Goal: Complete application form

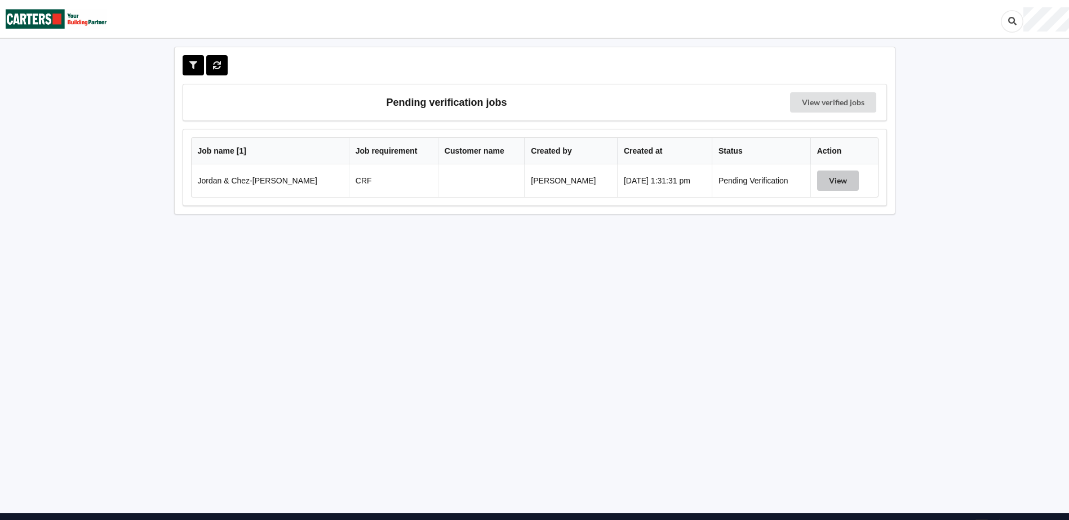
click at [835, 180] on button "View" at bounding box center [838, 181] width 42 height 20
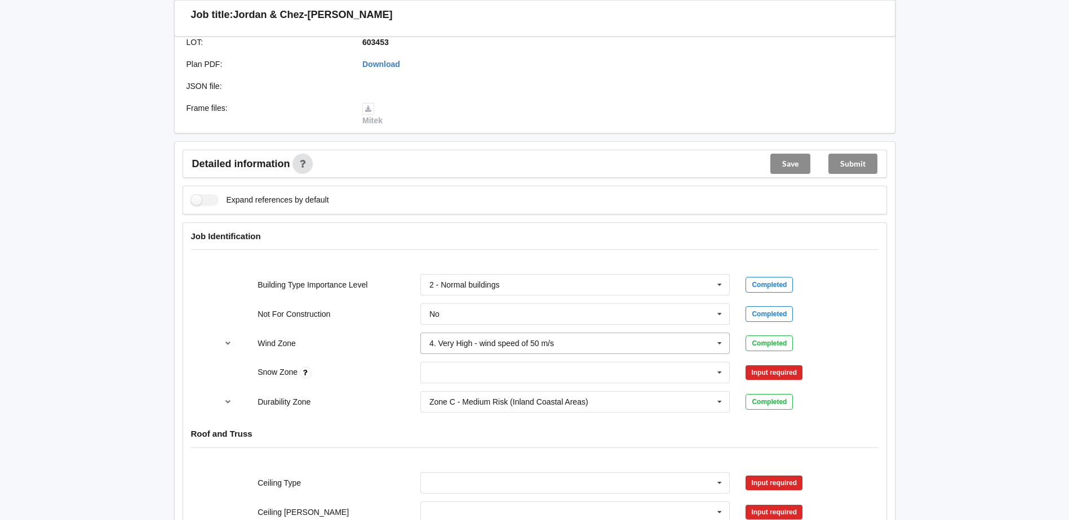
scroll to position [338, 0]
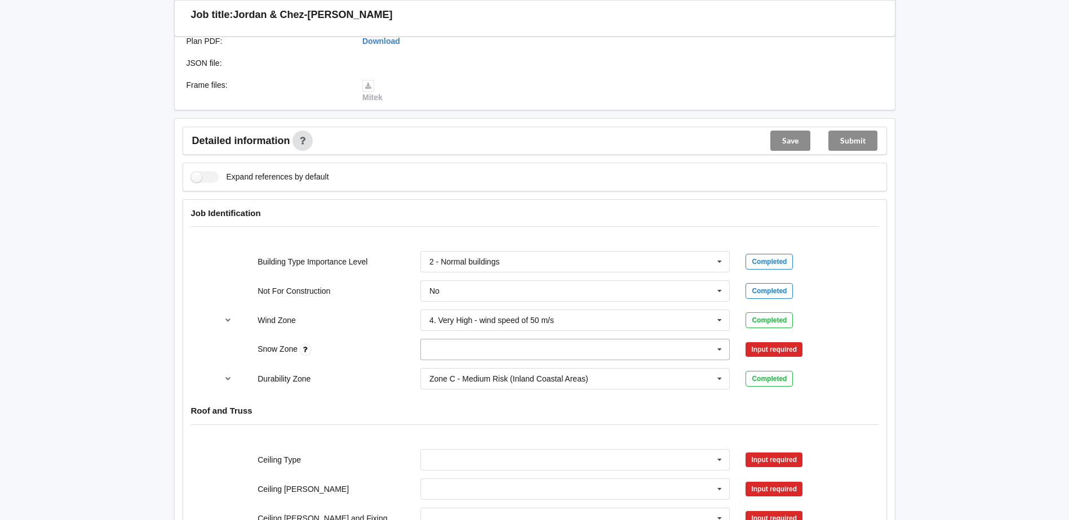
click at [719, 348] on icon at bounding box center [719, 350] width 17 height 21
click at [449, 353] on input "text" at bounding box center [575, 350] width 309 height 20
click at [442, 371] on div "N0" at bounding box center [575, 370] width 309 height 21
click at [783, 351] on button "Confirm input" at bounding box center [778, 350] width 67 height 19
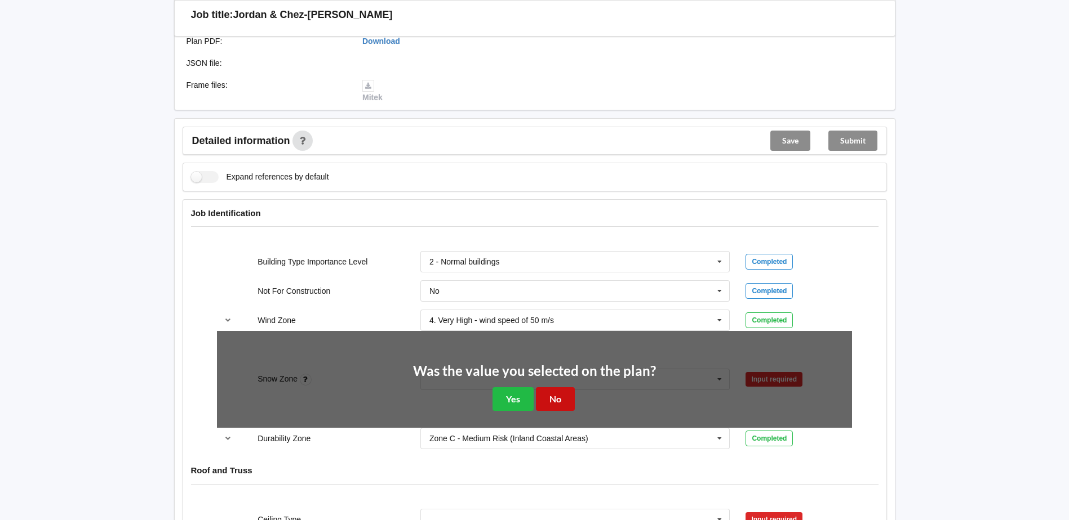
click at [555, 402] on button "No" at bounding box center [555, 399] width 39 height 23
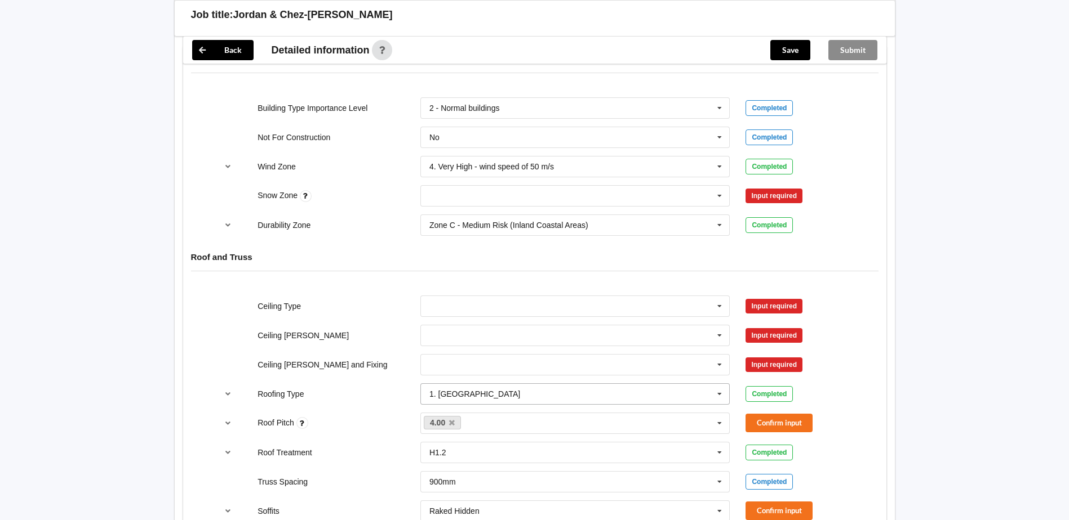
scroll to position [507, 0]
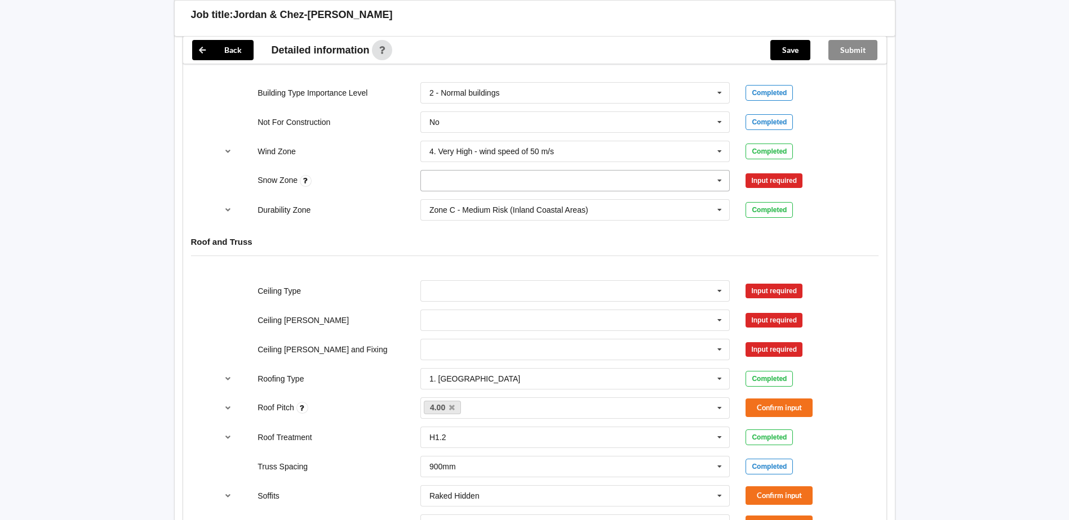
click at [719, 183] on icon at bounding box center [719, 181] width 17 height 21
click at [451, 203] on div "N0" at bounding box center [575, 201] width 309 height 21
click at [783, 182] on button "Confirm input" at bounding box center [778, 181] width 67 height 19
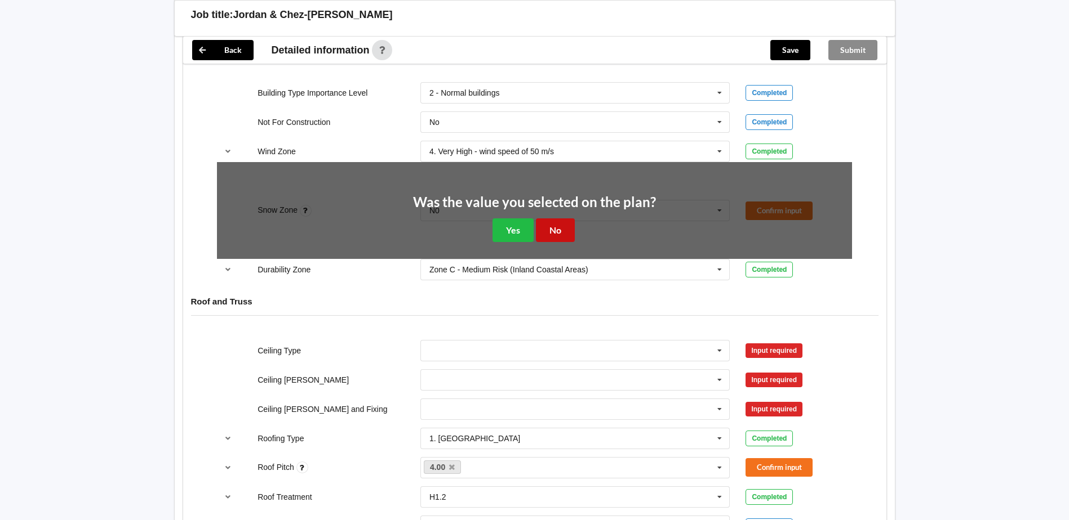
click at [555, 232] on button "No" at bounding box center [555, 230] width 39 height 23
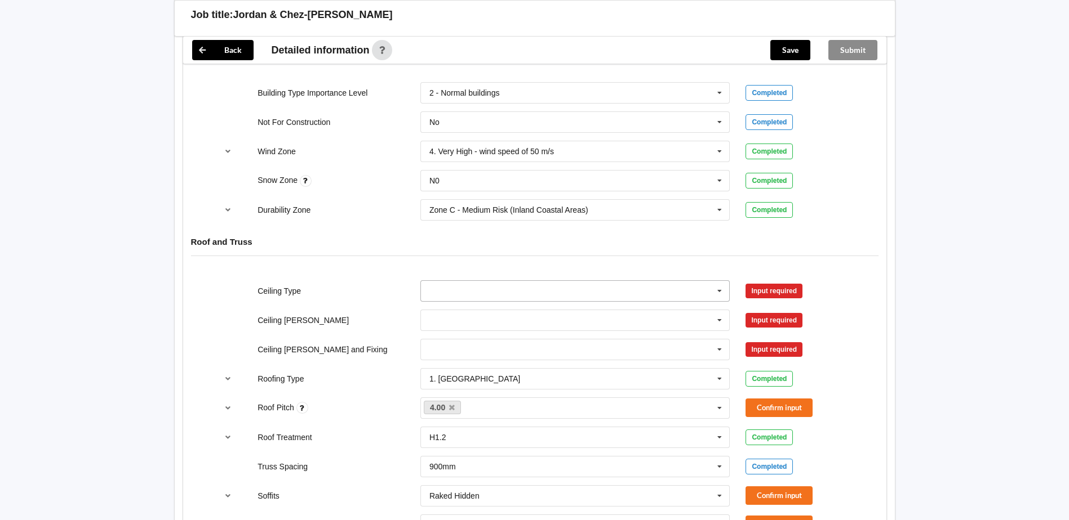
click at [718, 291] on icon at bounding box center [719, 291] width 17 height 21
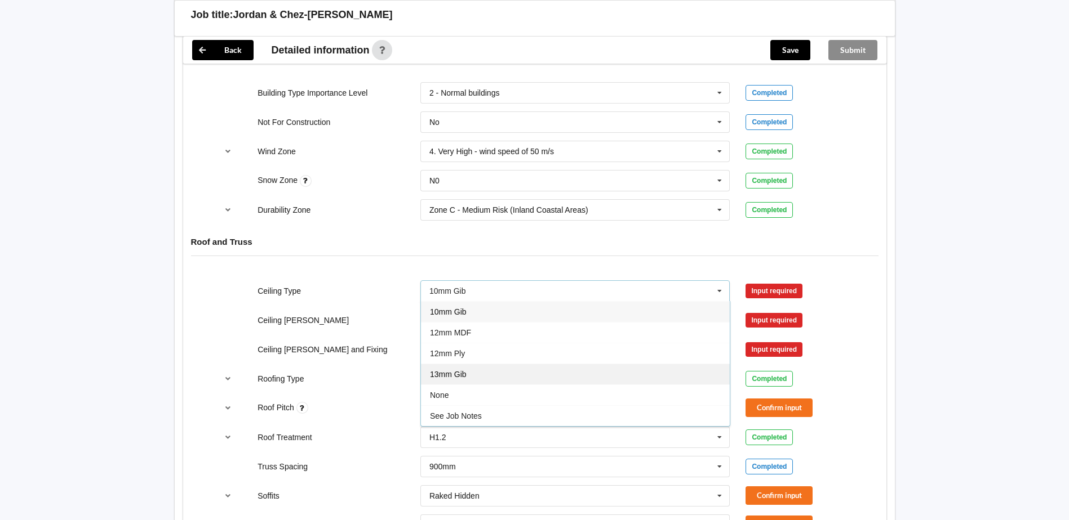
click at [456, 372] on span "13mm Gib" at bounding box center [448, 374] width 37 height 9
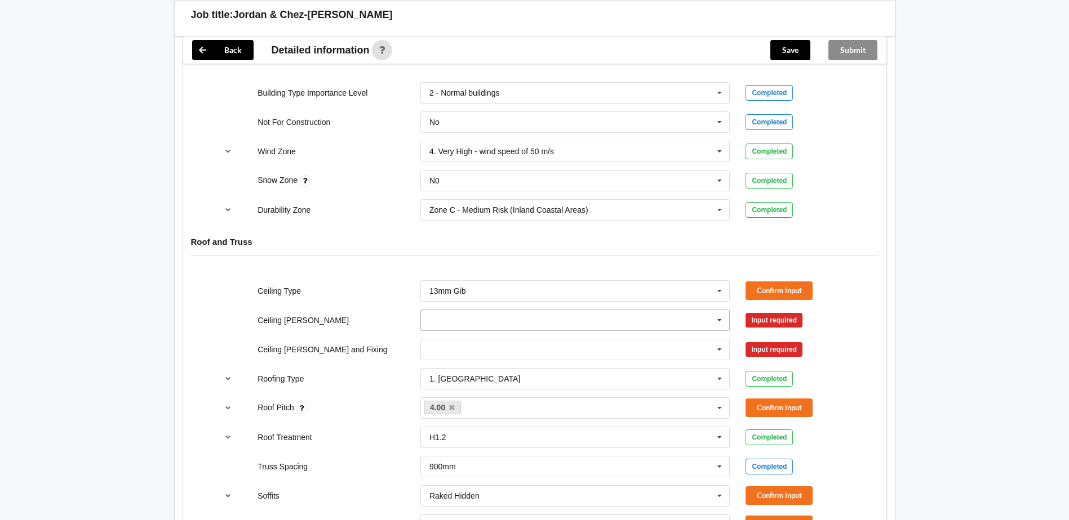
click at [718, 318] on icon at bounding box center [719, 320] width 17 height 21
click at [459, 382] on div "600mm" at bounding box center [575, 382] width 309 height 21
click at [719, 350] on icon at bounding box center [719, 350] width 17 height 21
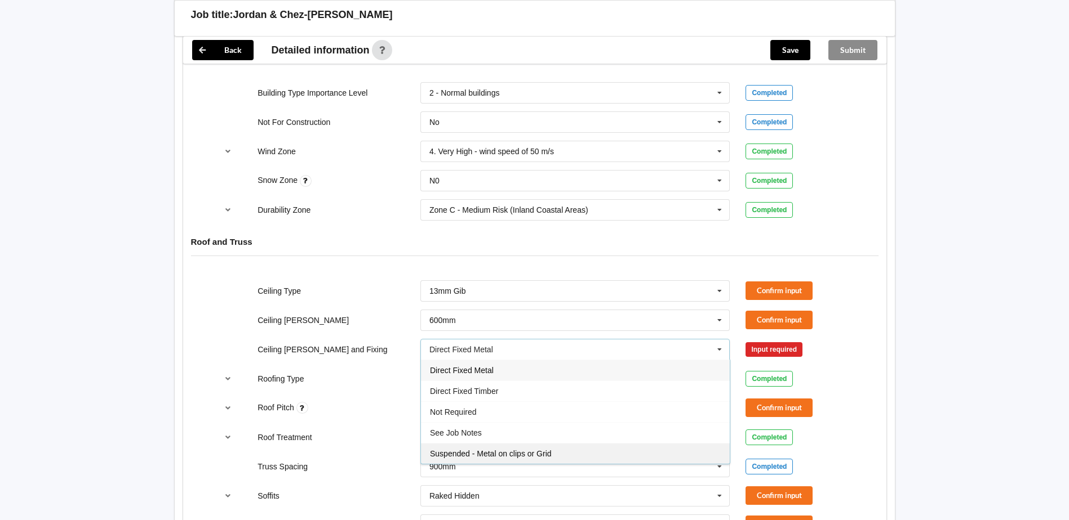
click at [495, 453] on span "Suspended - Metal on clips or Grid" at bounding box center [491, 453] width 122 height 9
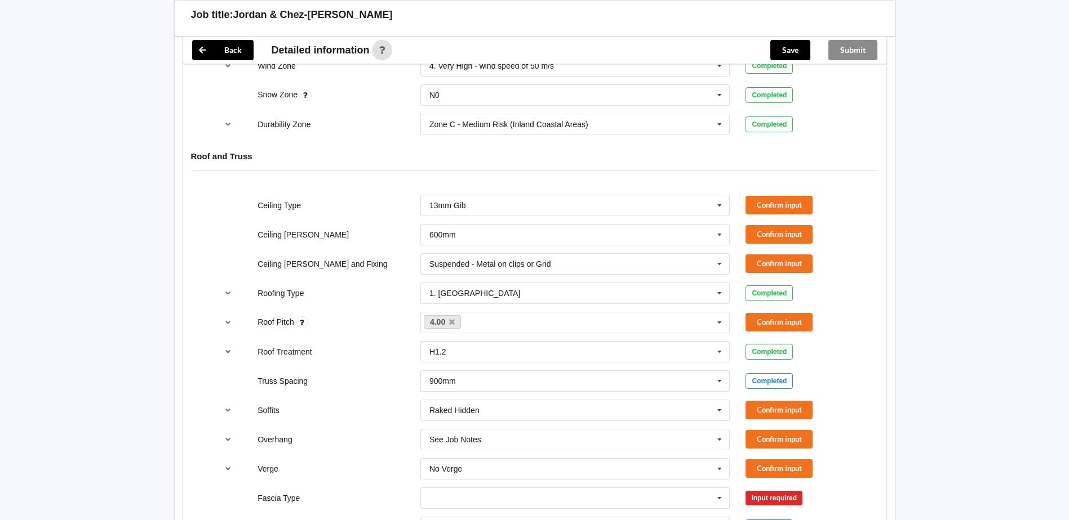
scroll to position [620, 0]
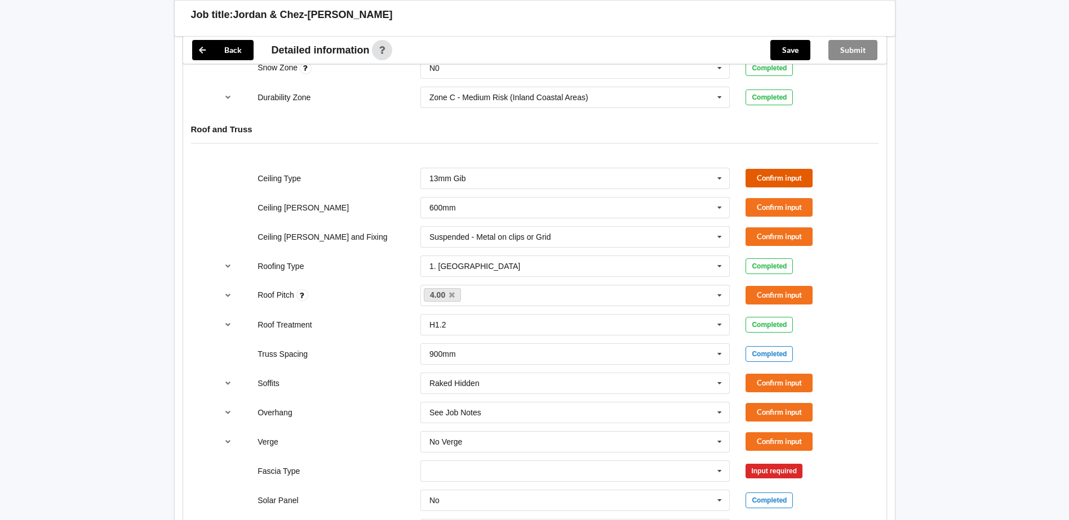
click at [792, 177] on button "Confirm input" at bounding box center [778, 178] width 67 height 19
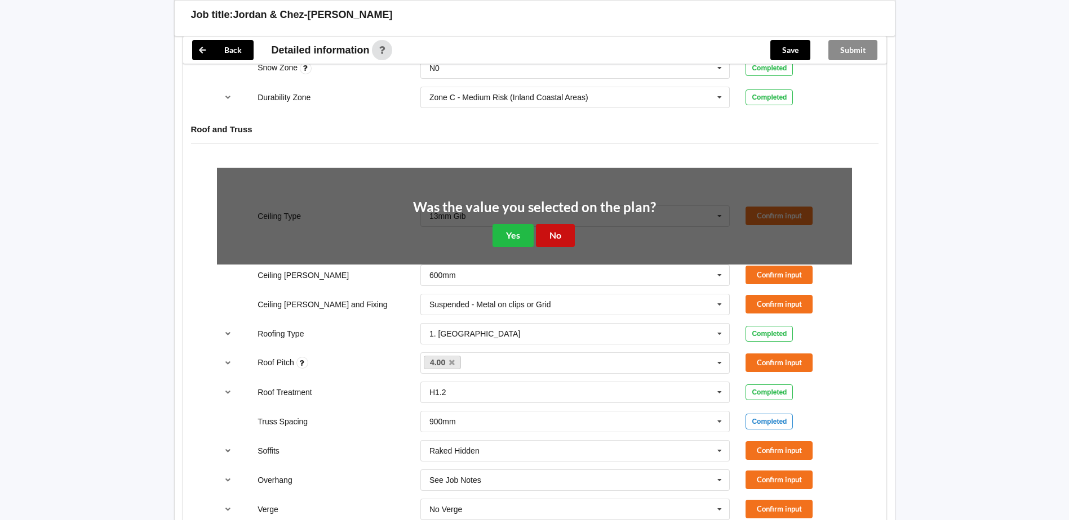
click at [554, 237] on button "No" at bounding box center [555, 235] width 39 height 23
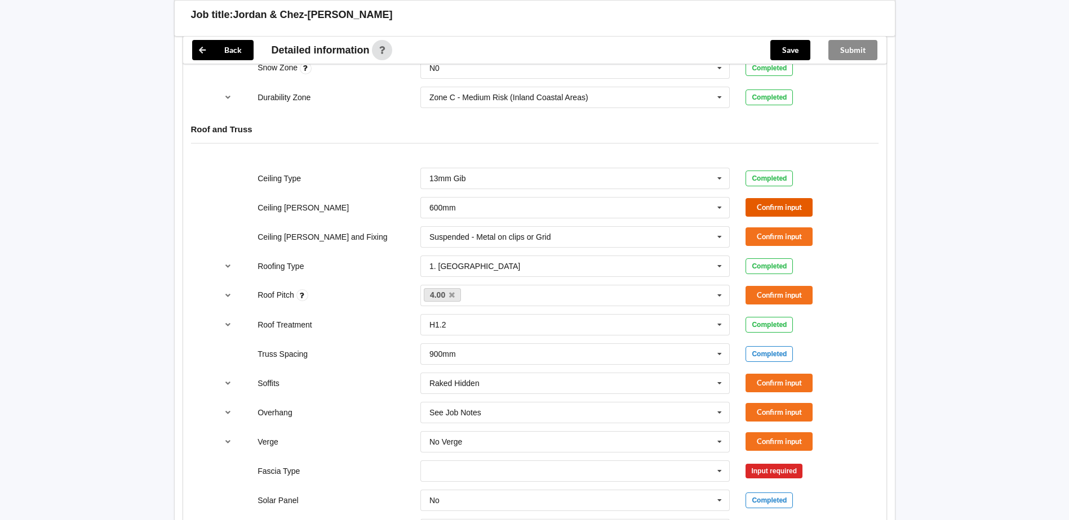
click at [774, 208] on button "Confirm input" at bounding box center [778, 207] width 67 height 19
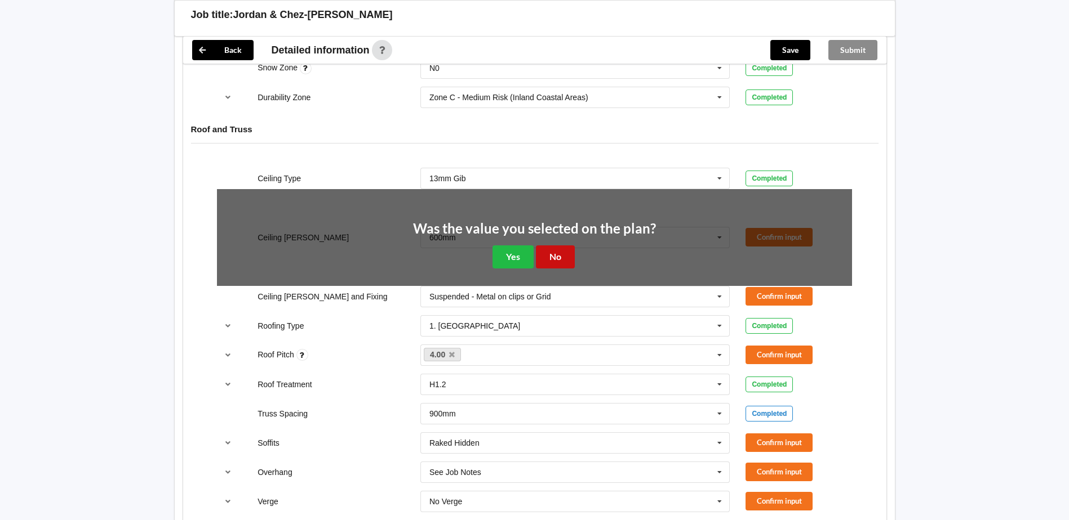
click at [560, 255] on button "No" at bounding box center [555, 257] width 39 height 23
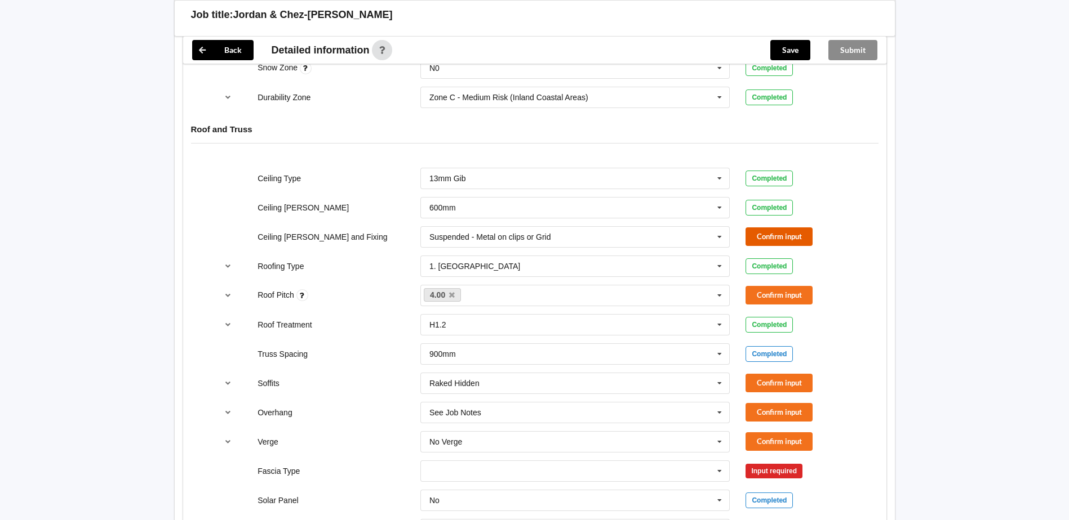
click at [771, 237] on button "Confirm input" at bounding box center [778, 237] width 67 height 19
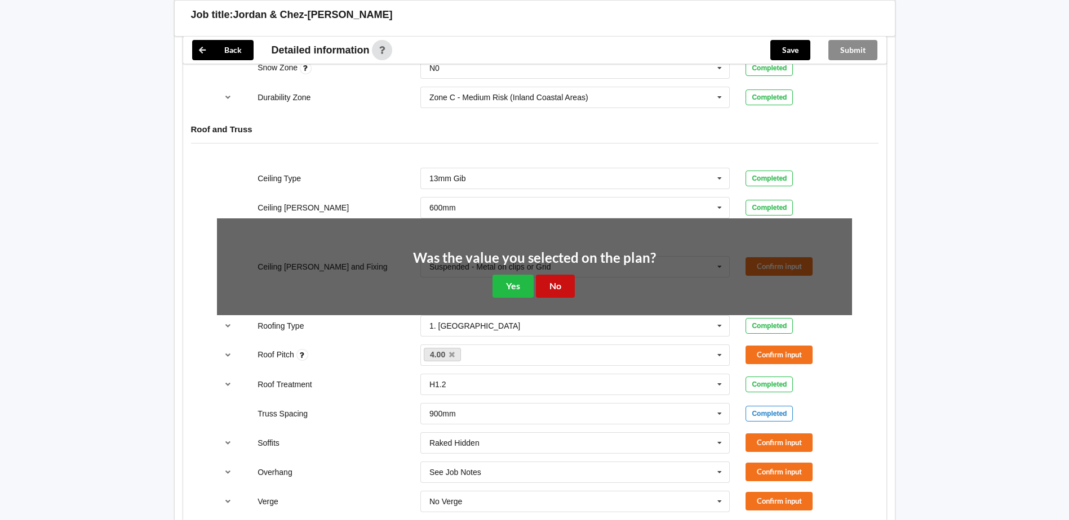
click at [559, 285] on button "No" at bounding box center [555, 286] width 39 height 23
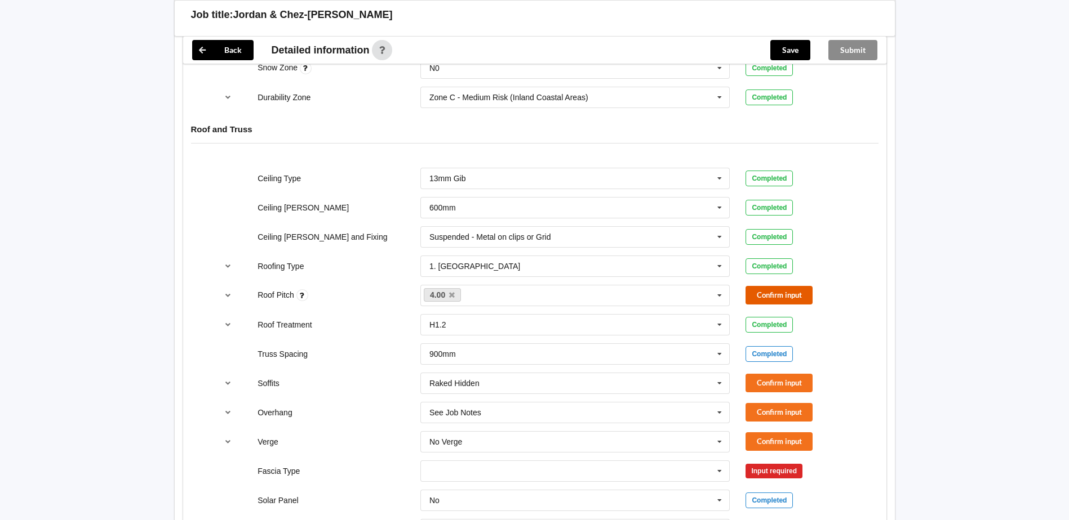
click at [764, 297] on button "Confirm input" at bounding box center [778, 295] width 67 height 19
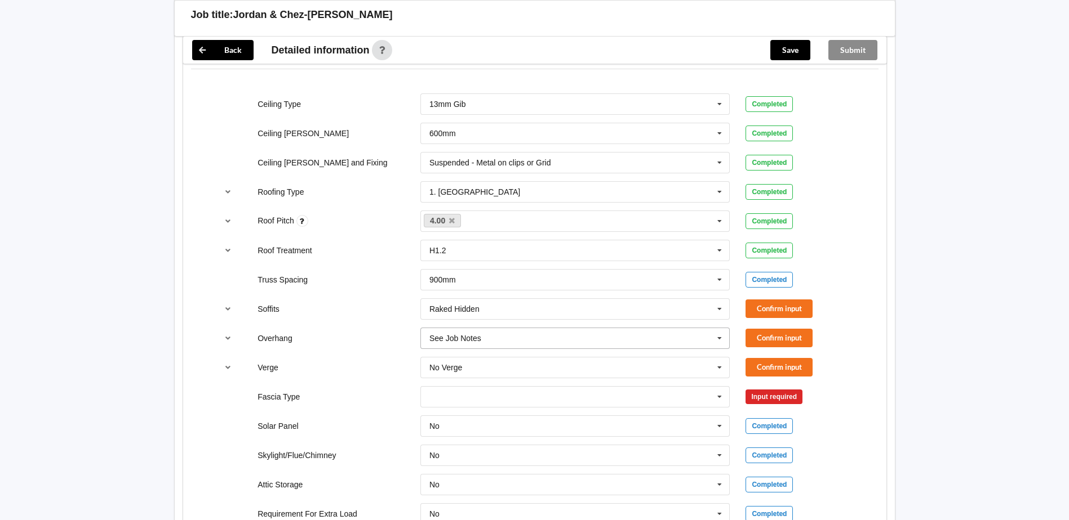
scroll to position [789, 0]
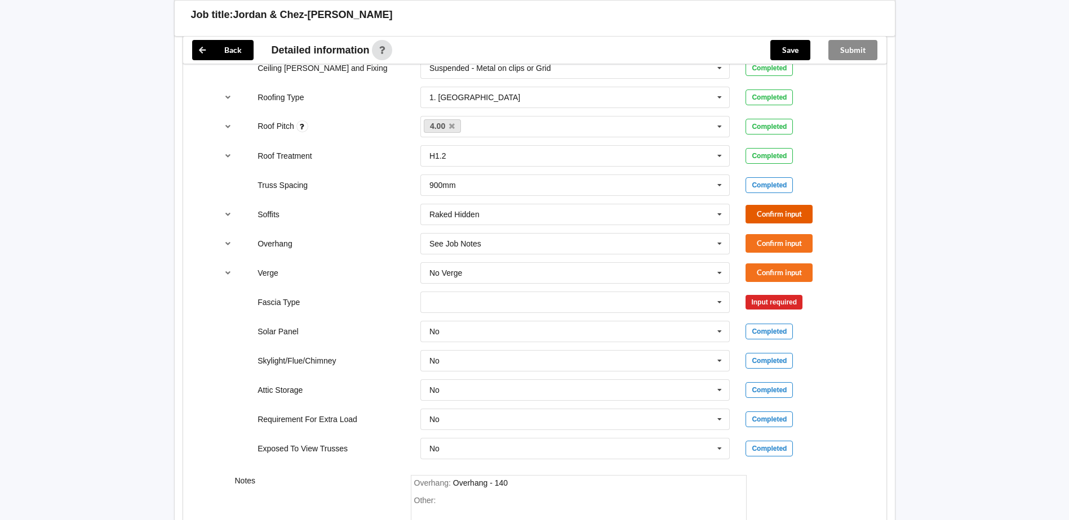
click at [787, 213] on button "Confirm input" at bounding box center [778, 214] width 67 height 19
click at [782, 244] on button "Confirm input" at bounding box center [778, 243] width 67 height 19
click at [778, 271] on button "Confirm input" at bounding box center [778, 273] width 67 height 19
click at [718, 303] on icon at bounding box center [719, 302] width 17 height 21
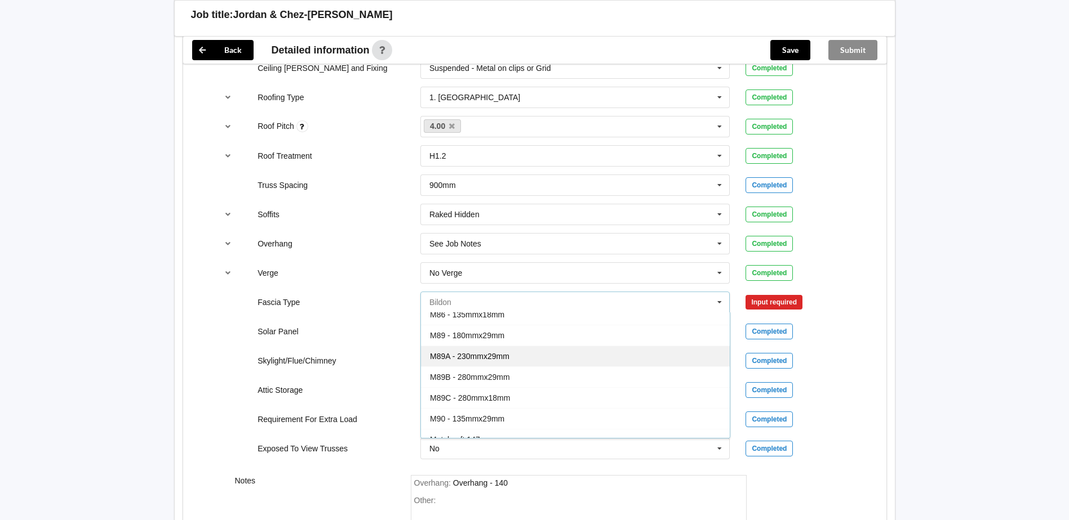
scroll to position [56, 0]
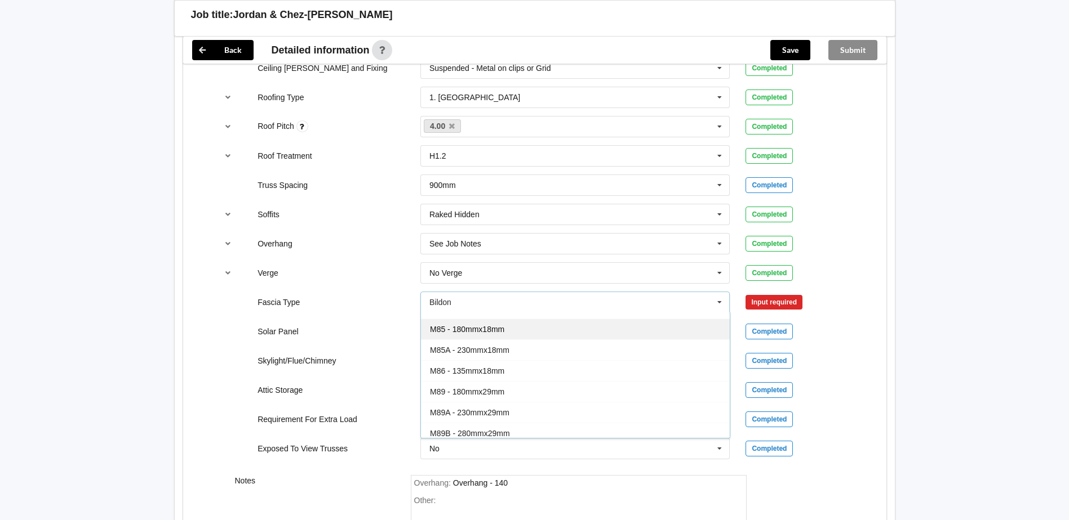
click at [515, 331] on div "M85 - 180mmx18mm" at bounding box center [575, 329] width 309 height 21
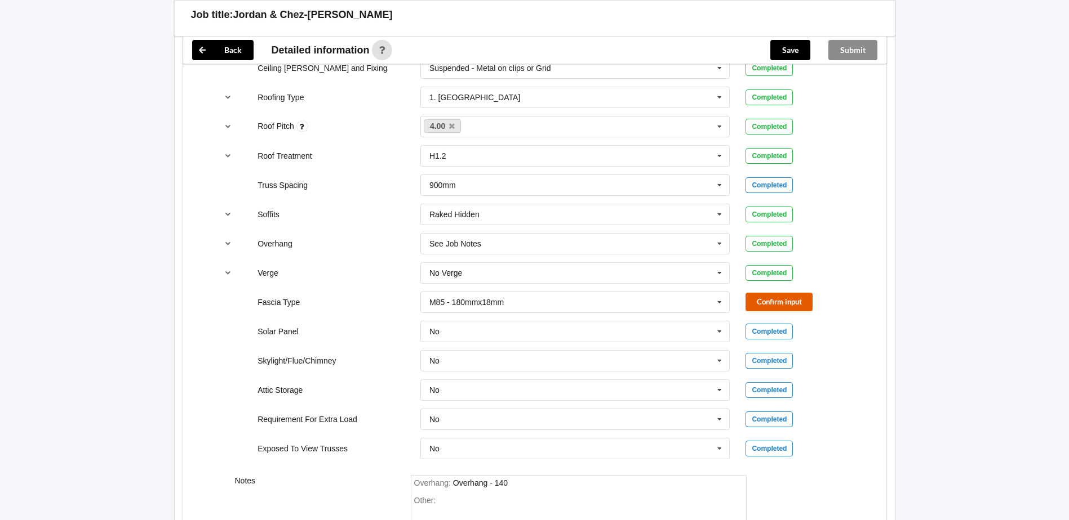
click at [803, 300] on button "Confirm input" at bounding box center [778, 302] width 67 height 19
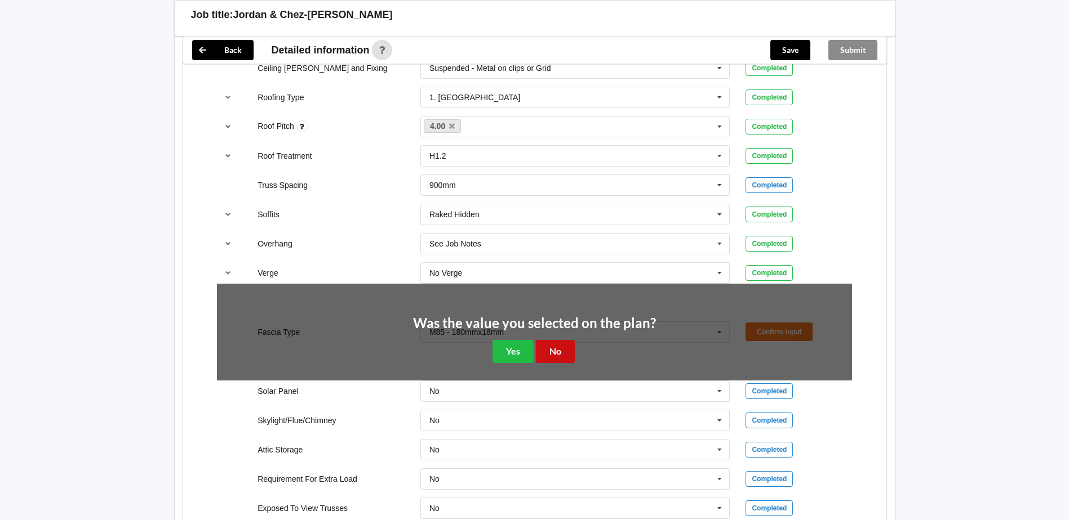
click at [550, 353] on button "No" at bounding box center [555, 351] width 39 height 23
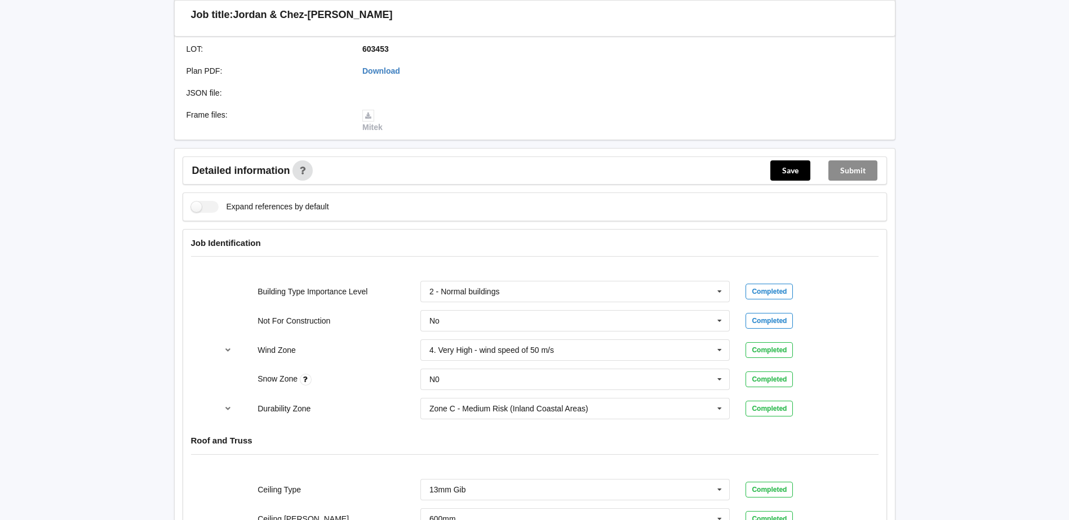
scroll to position [139, 0]
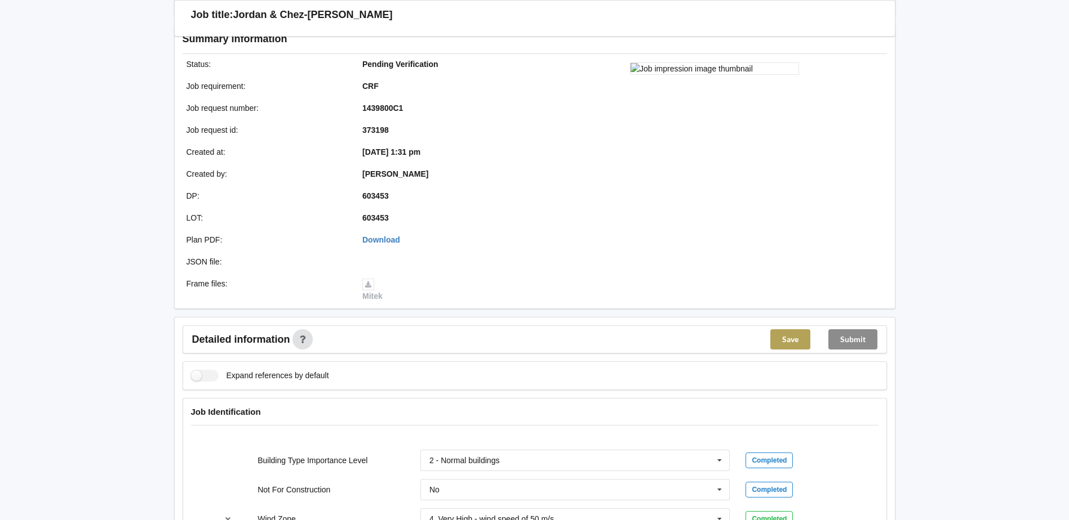
click at [797, 341] on button "Save" at bounding box center [790, 340] width 40 height 20
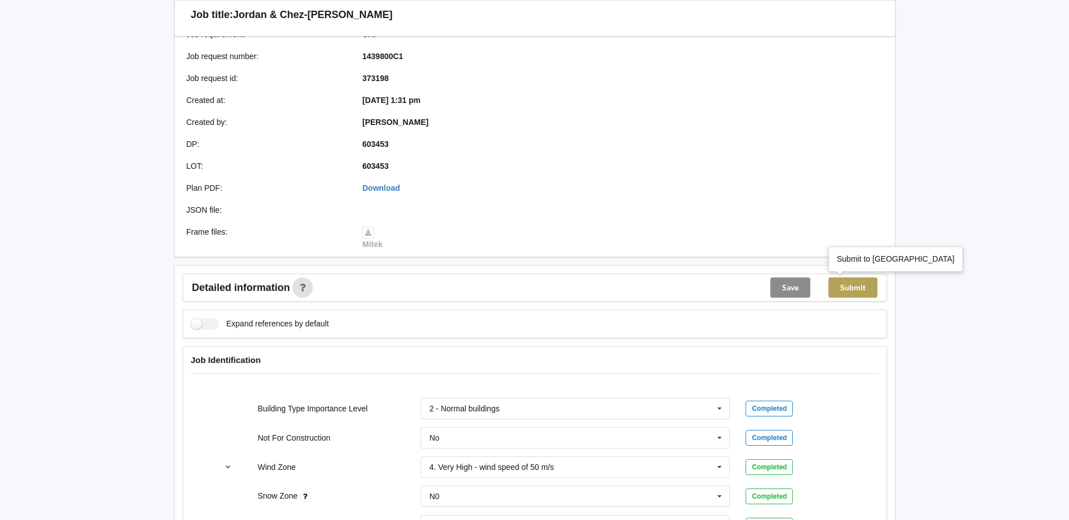
click at [849, 290] on button "Submit" at bounding box center [852, 288] width 49 height 20
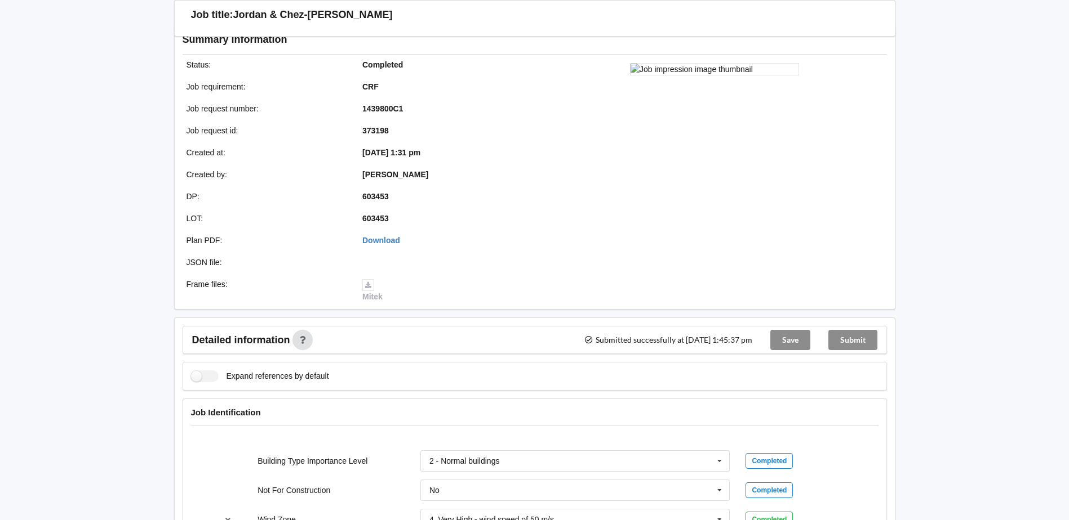
scroll to position [0, 0]
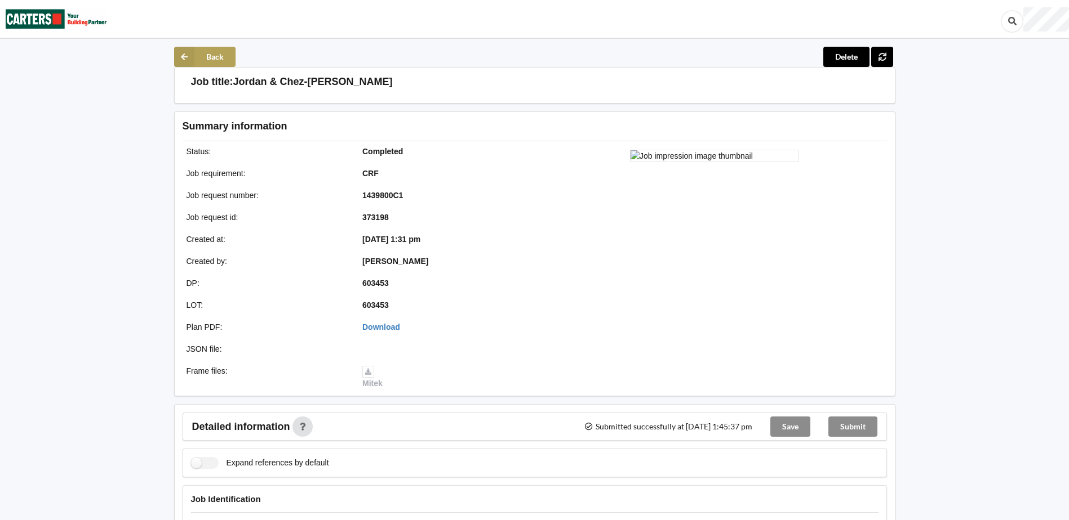
click at [177, 59] on icon at bounding box center [184, 57] width 20 height 20
